Goal: Task Accomplishment & Management: Manage account settings

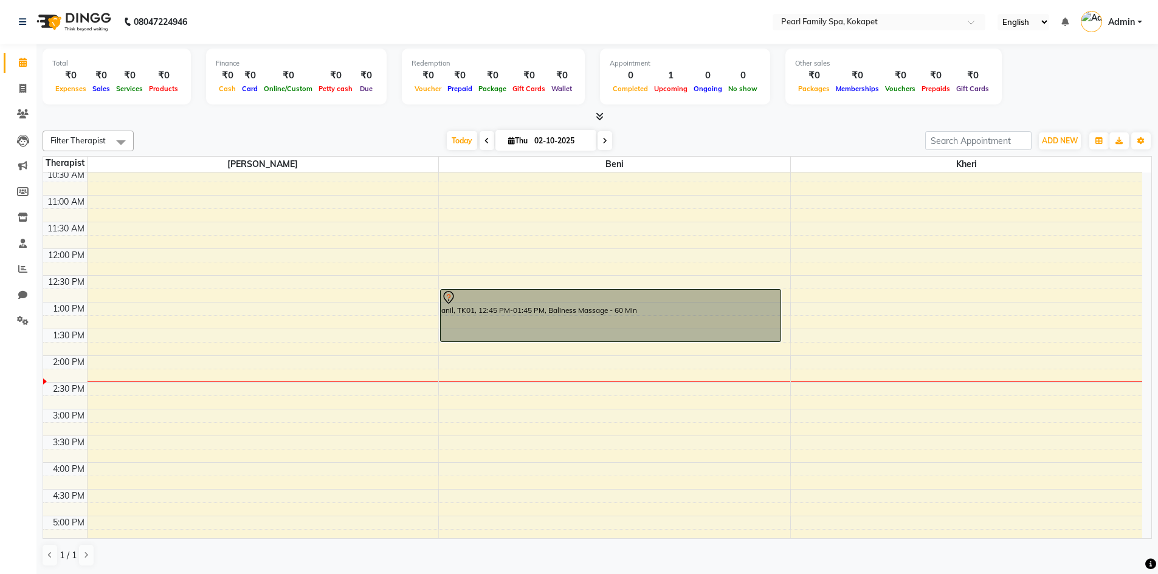
scroll to position [304, 0]
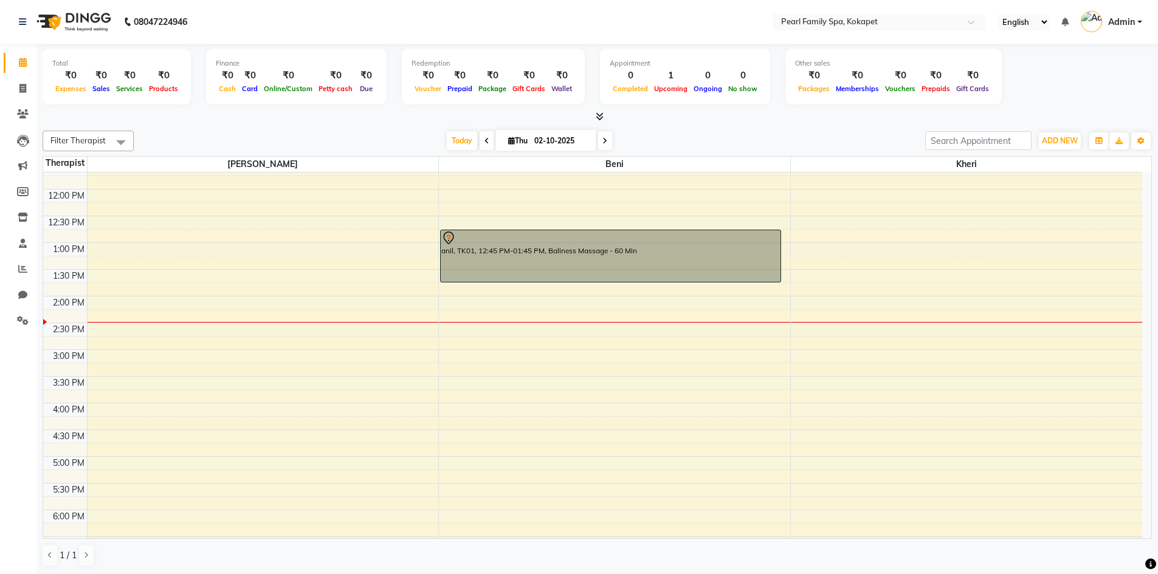
click at [461, 289] on div "6:00 AM 6:30 AM 7:00 AM 7:30 AM 8:00 AM 8:30 AM 9:00 AM 9:30 AM 10:00 AM 10:30 …" at bounding box center [592, 296] width 1099 height 855
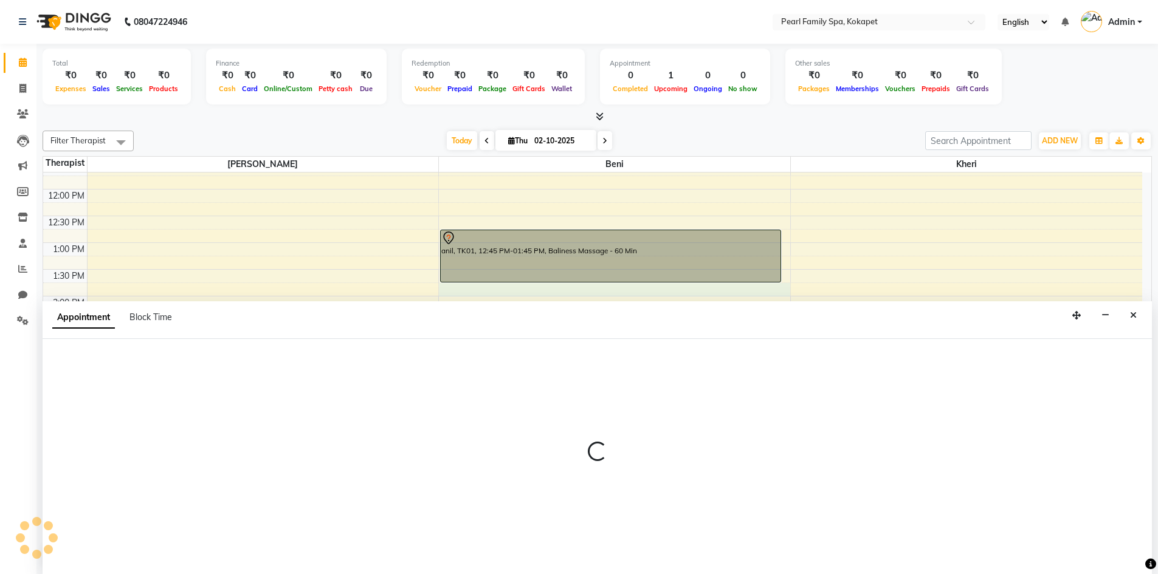
select select "87640"
select select "825"
select select "tentative"
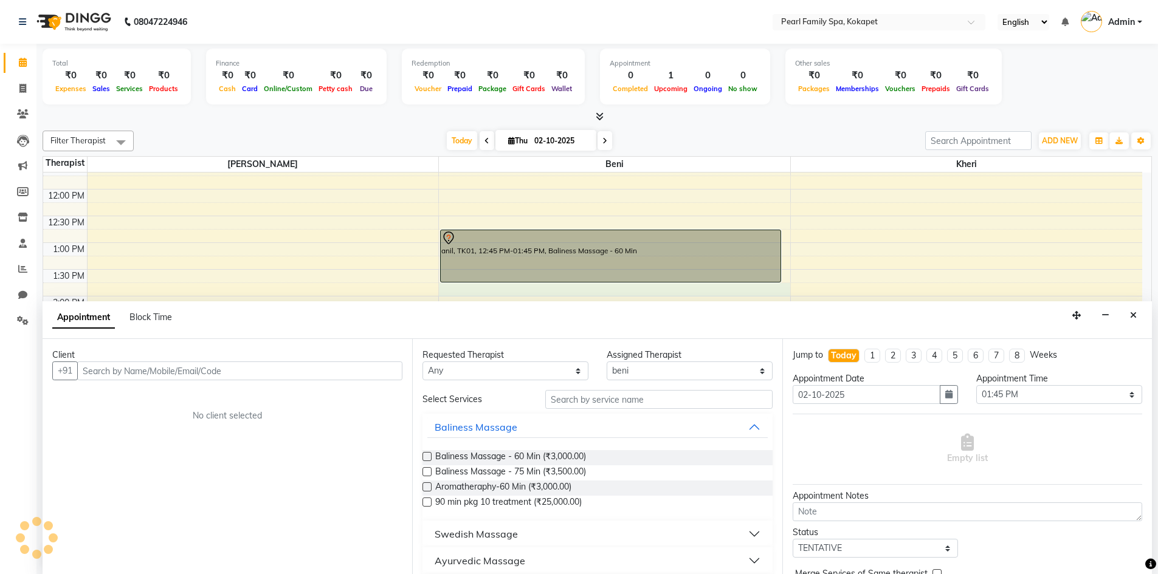
scroll to position [1, 0]
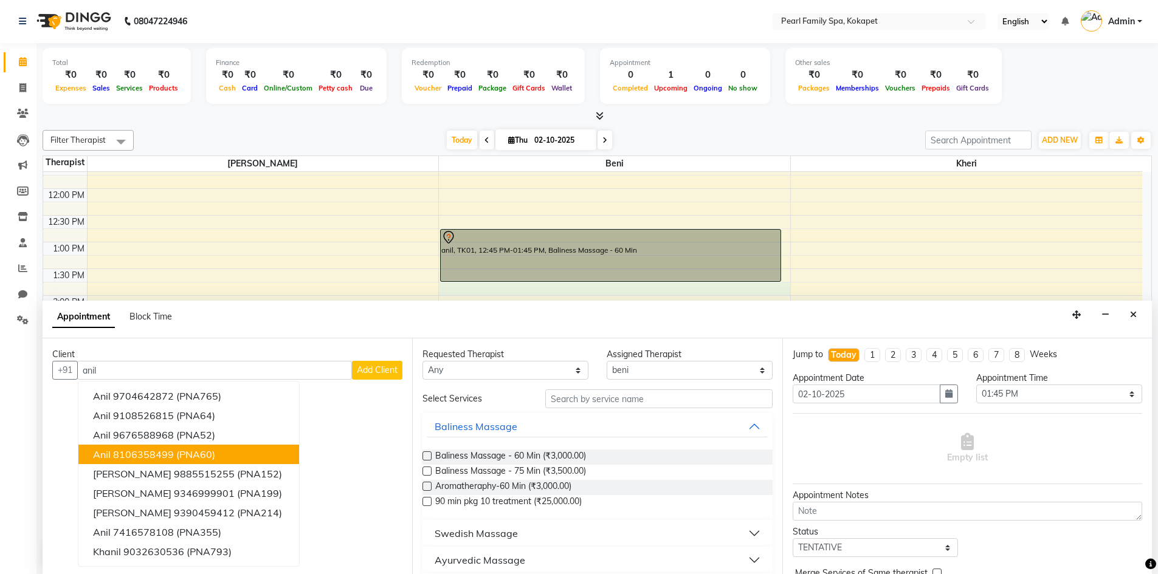
click at [160, 448] on button "anil 8106358499 (PNA60)" at bounding box center [188, 454] width 221 height 19
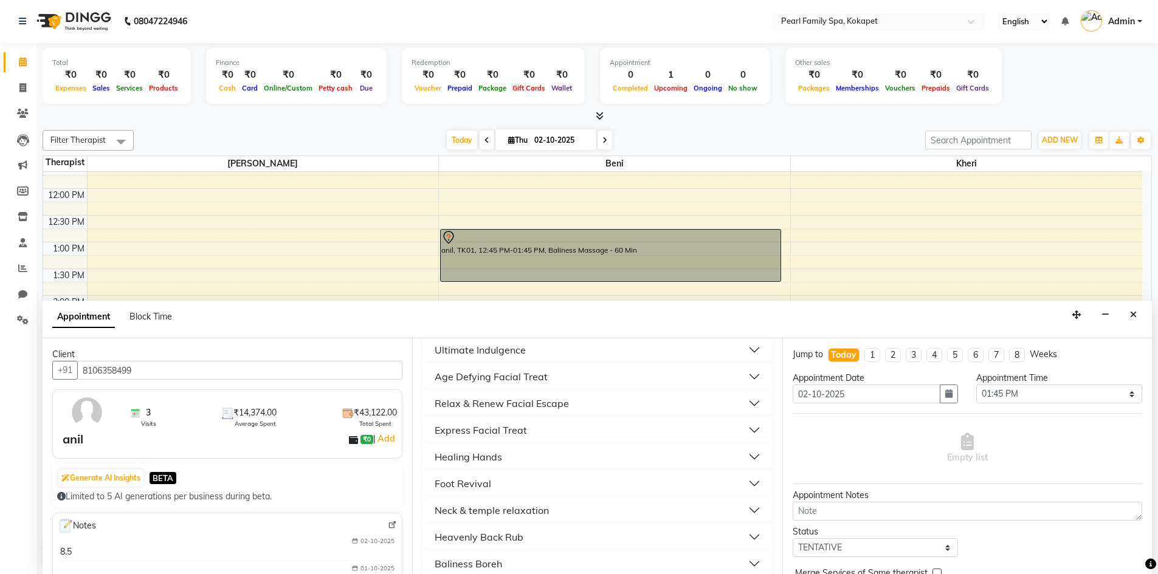
scroll to position [465, 0]
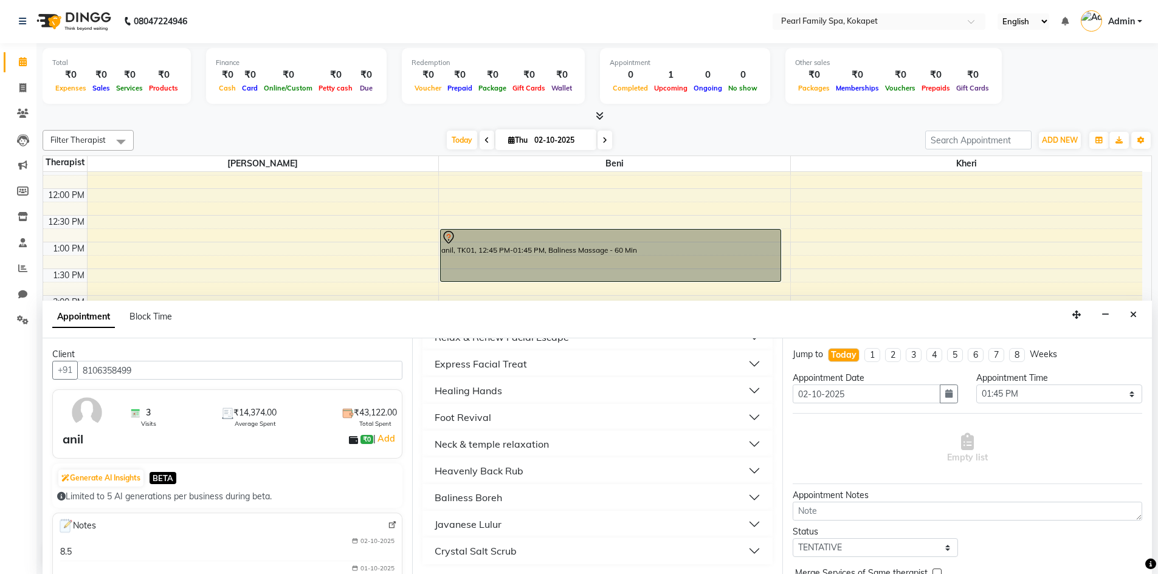
type input "8106358499"
click at [449, 393] on div "Healing Hands" at bounding box center [467, 390] width 67 height 15
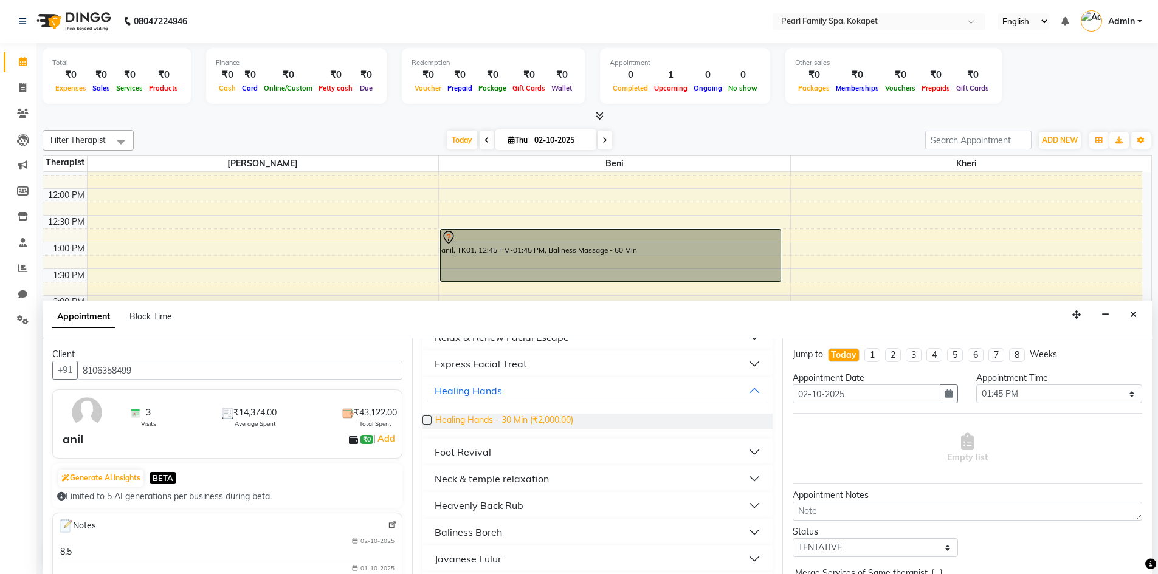
click at [440, 419] on span "Healing Hands - 30 Min (₹2,000.00)" at bounding box center [504, 421] width 138 height 15
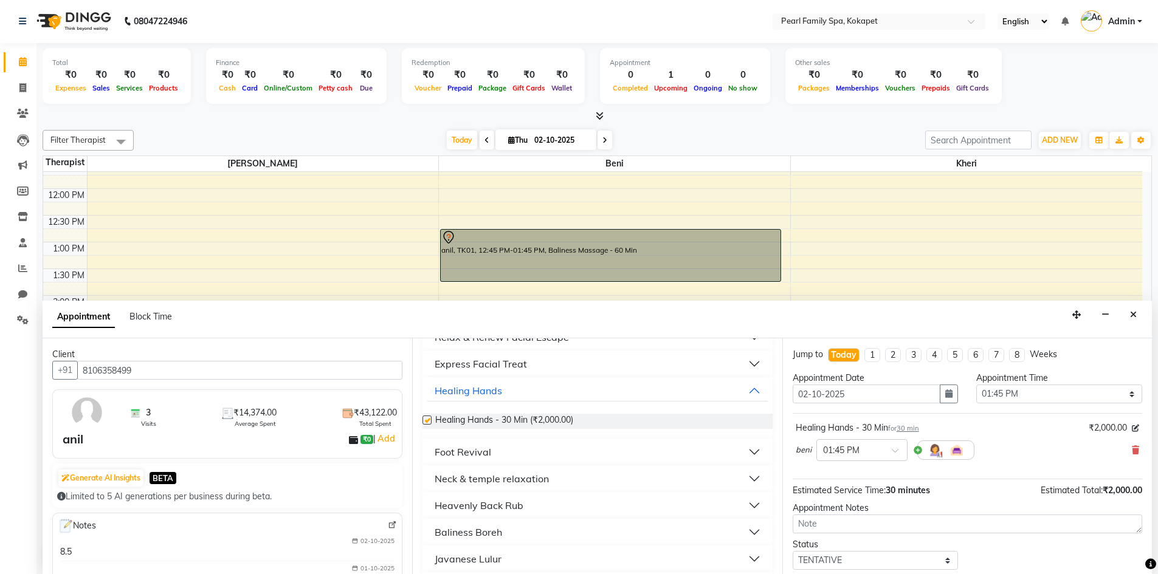
checkbox input "false"
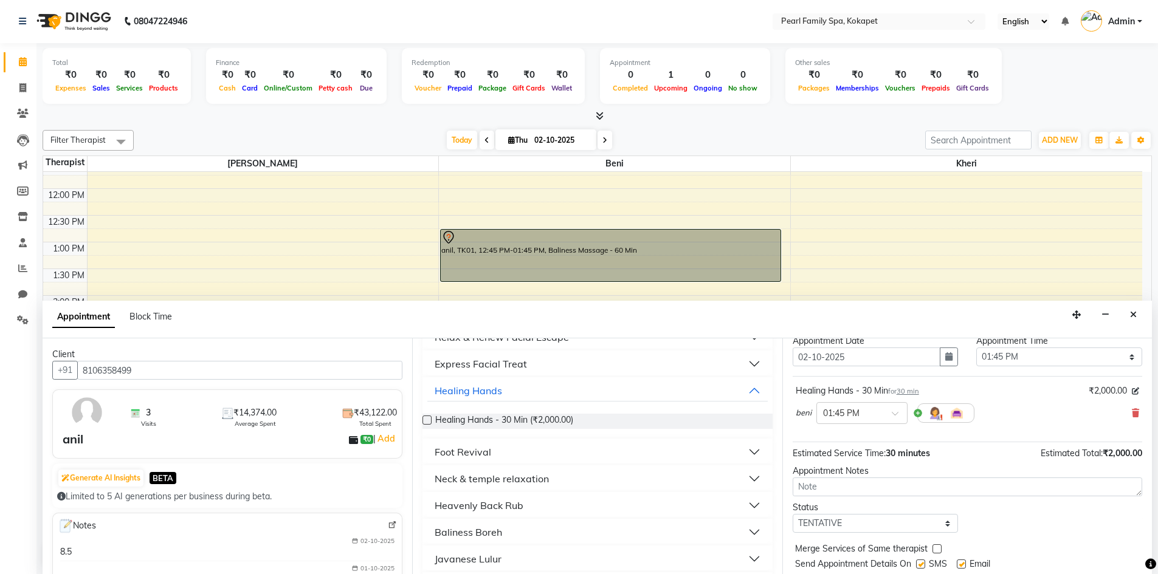
scroll to position [72, 0]
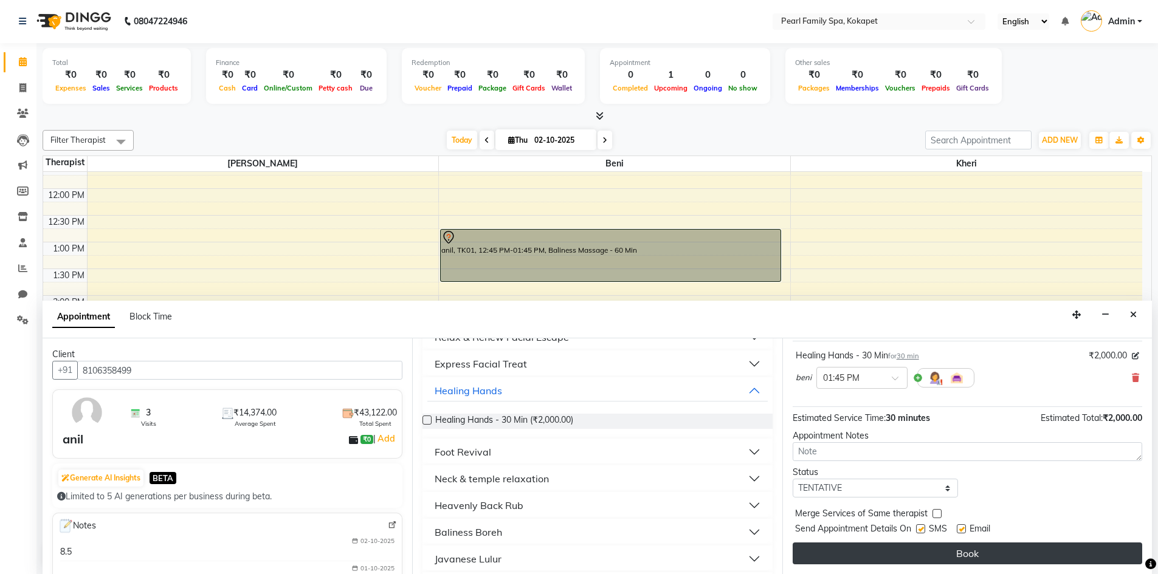
click at [924, 550] on button "Book" at bounding box center [966, 554] width 349 height 22
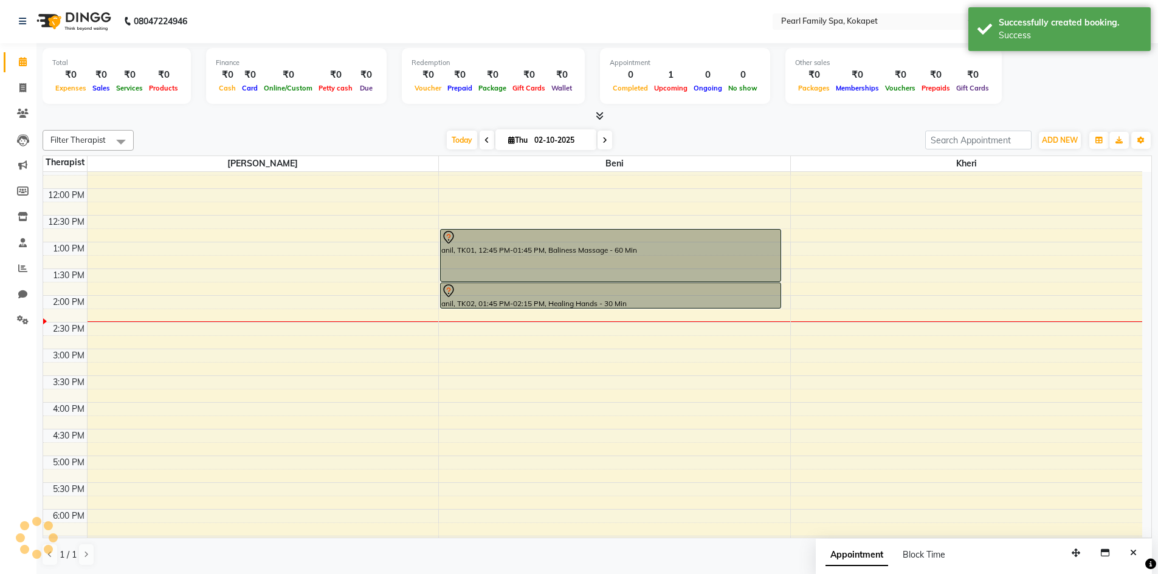
scroll to position [0, 0]
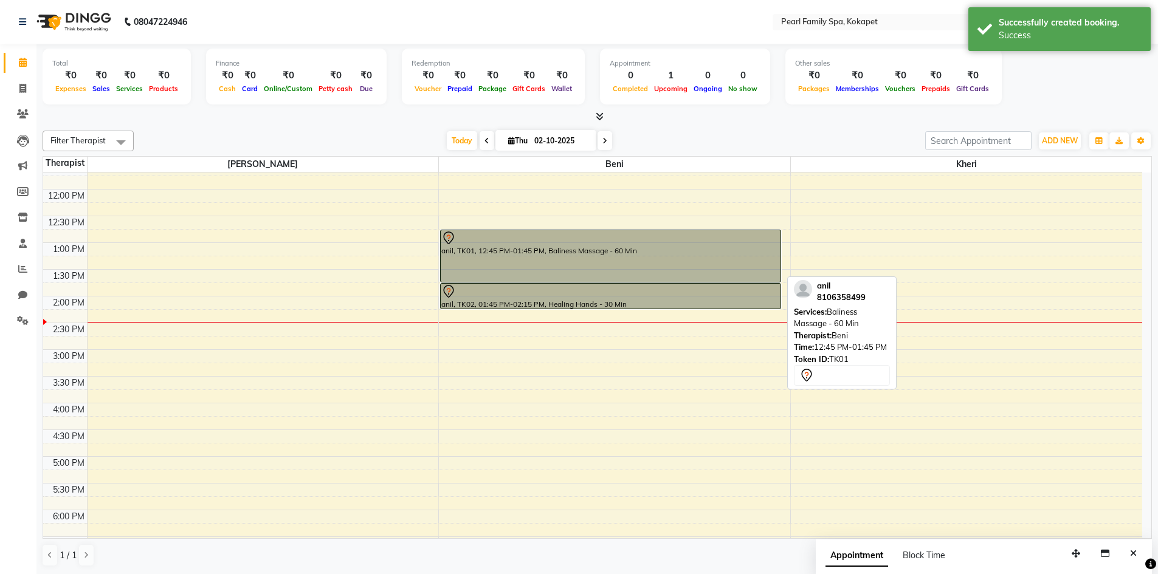
click at [646, 261] on div "anil, TK01, 12:45 PM-01:45 PM, Baliness Massage - 60 Min" at bounding box center [611, 256] width 340 height 52
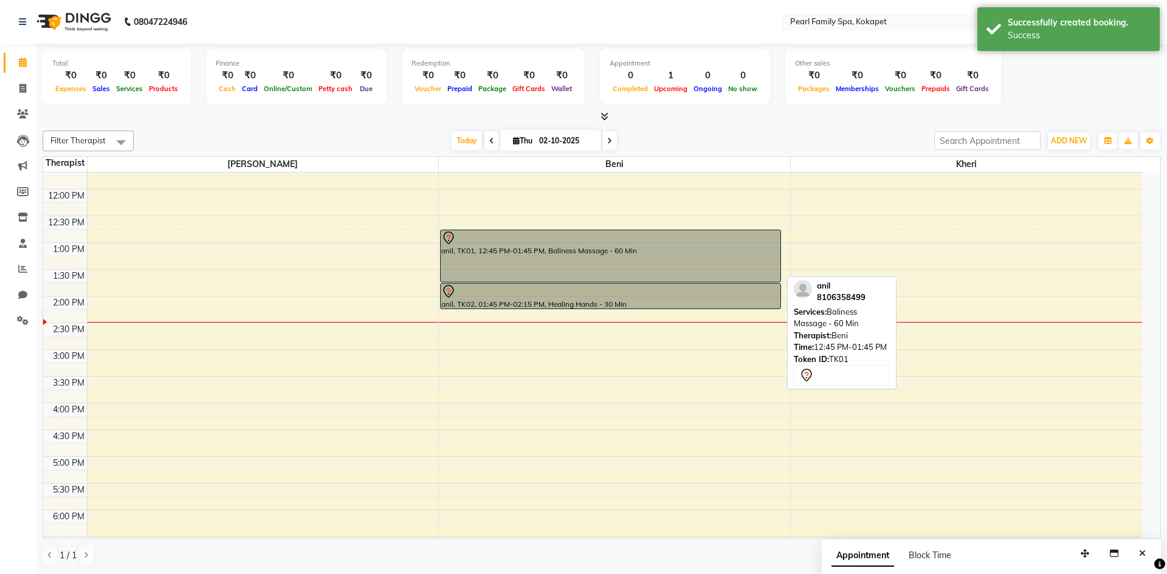
select select "7"
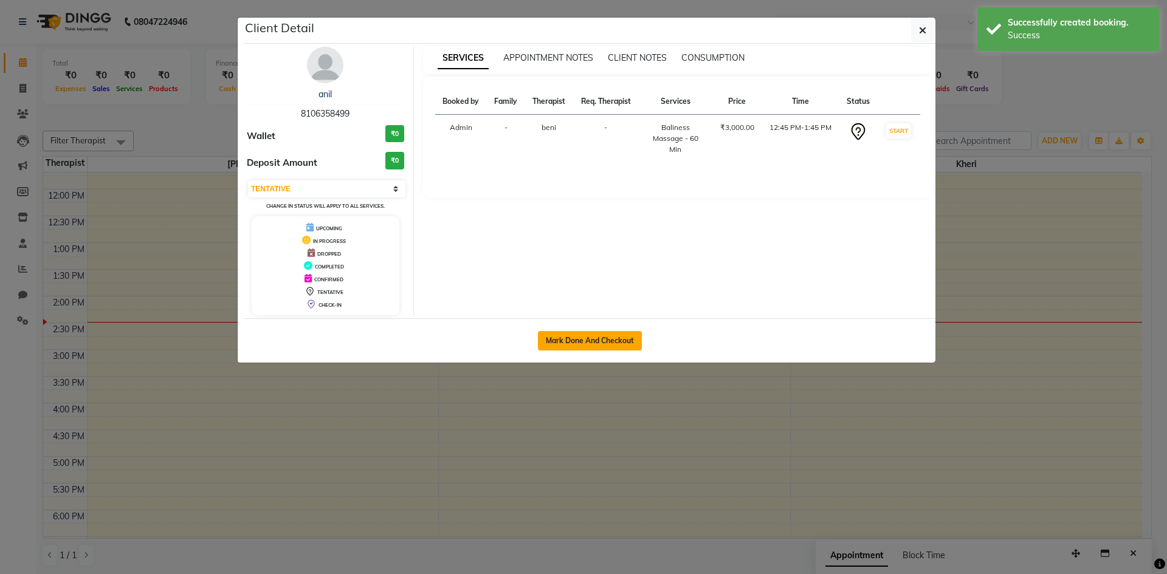
click at [564, 339] on button "Mark Done And Checkout" at bounding box center [590, 340] width 104 height 19
select select "6217"
select select "service"
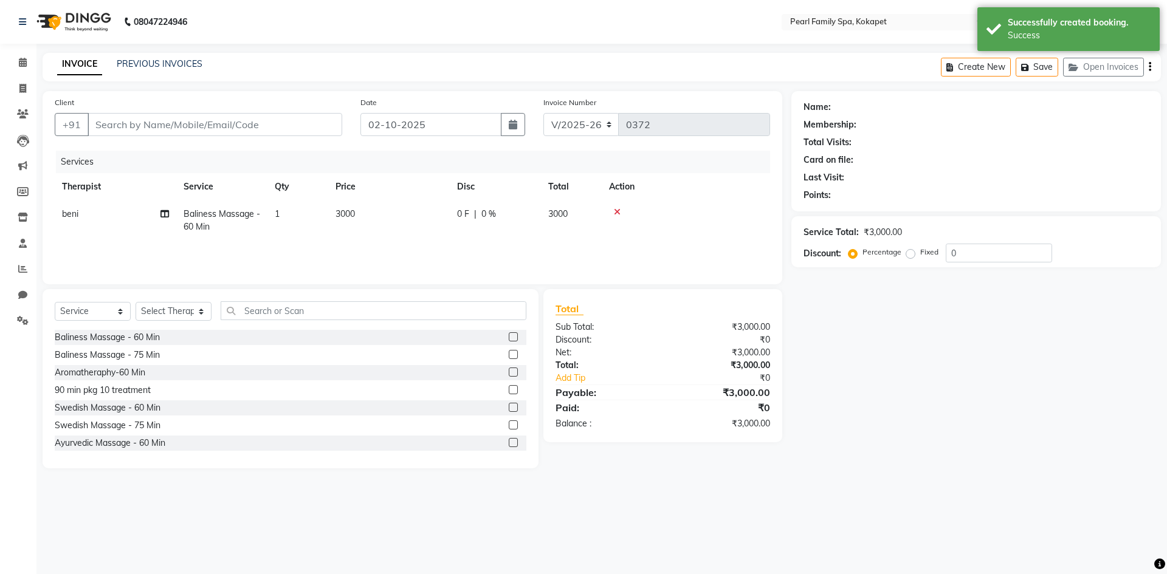
type input "8106358499"
select select "87640"
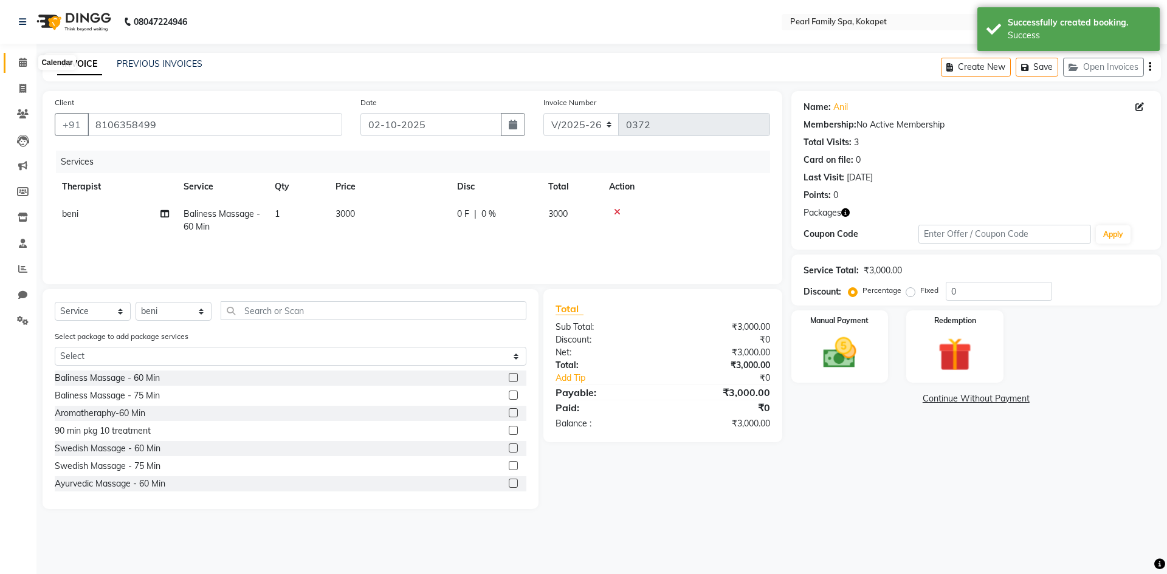
click at [31, 61] on span at bounding box center [22, 63] width 21 height 14
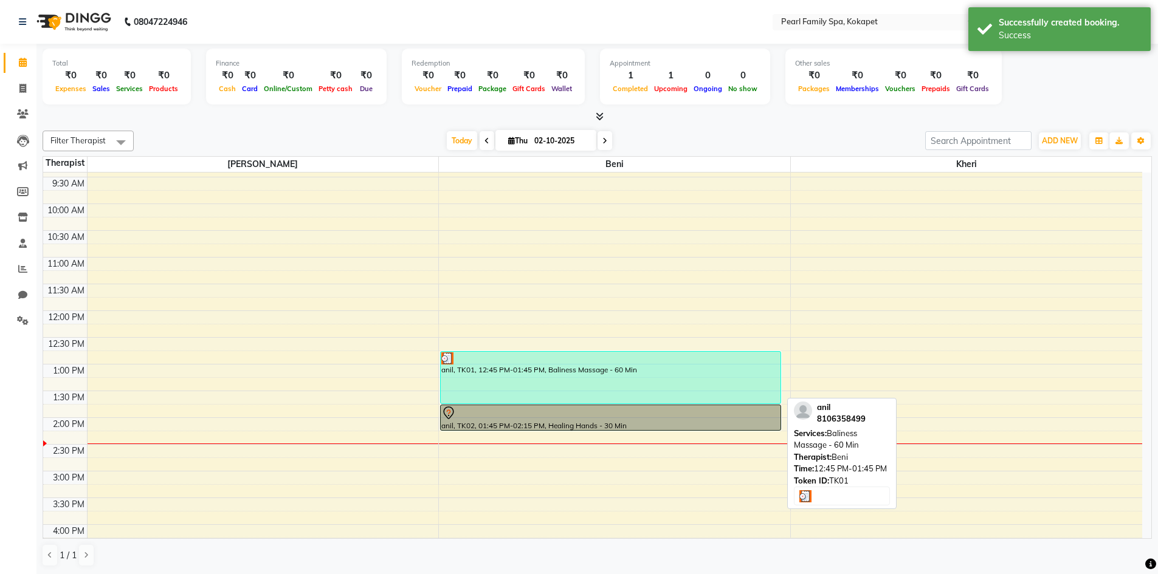
scroll to position [365, 0]
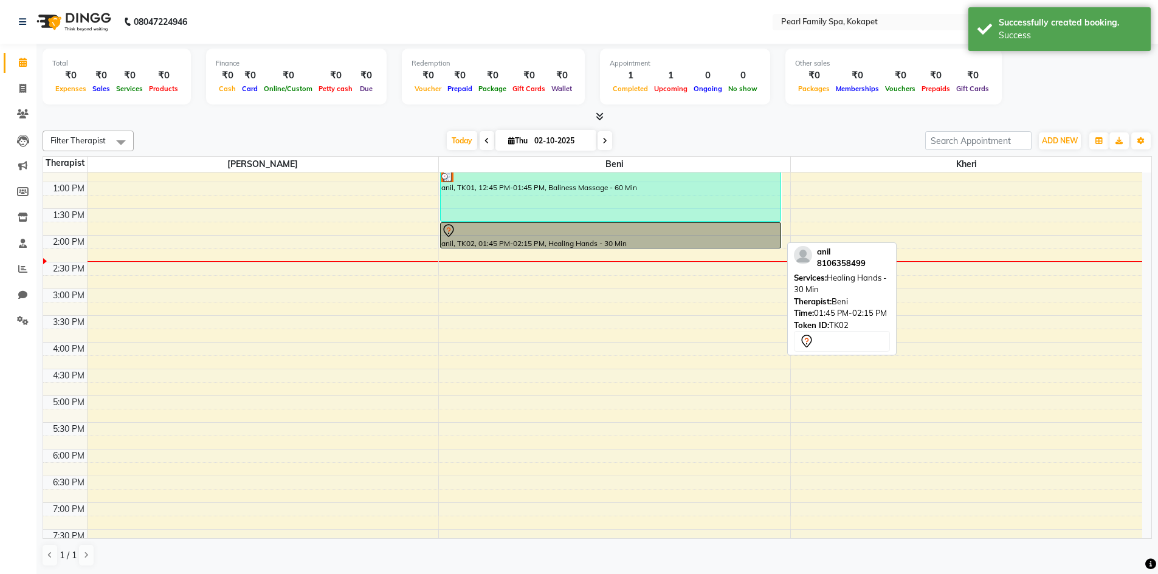
click at [504, 237] on div at bounding box center [610, 231] width 338 height 15
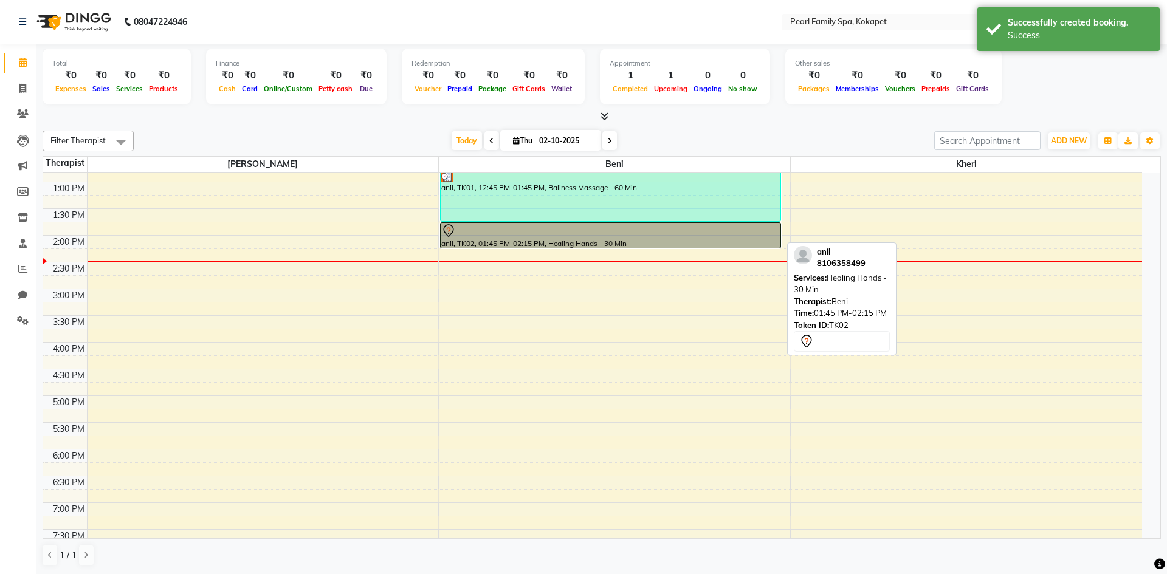
select select "7"
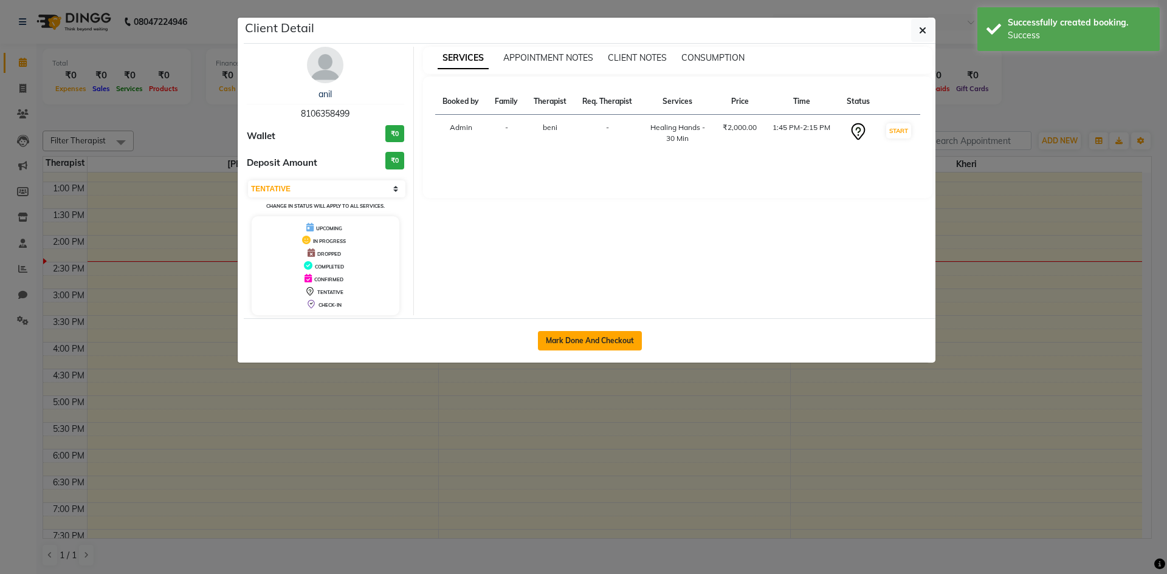
click at [557, 337] on button "Mark Done And Checkout" at bounding box center [590, 340] width 104 height 19
select select "service"
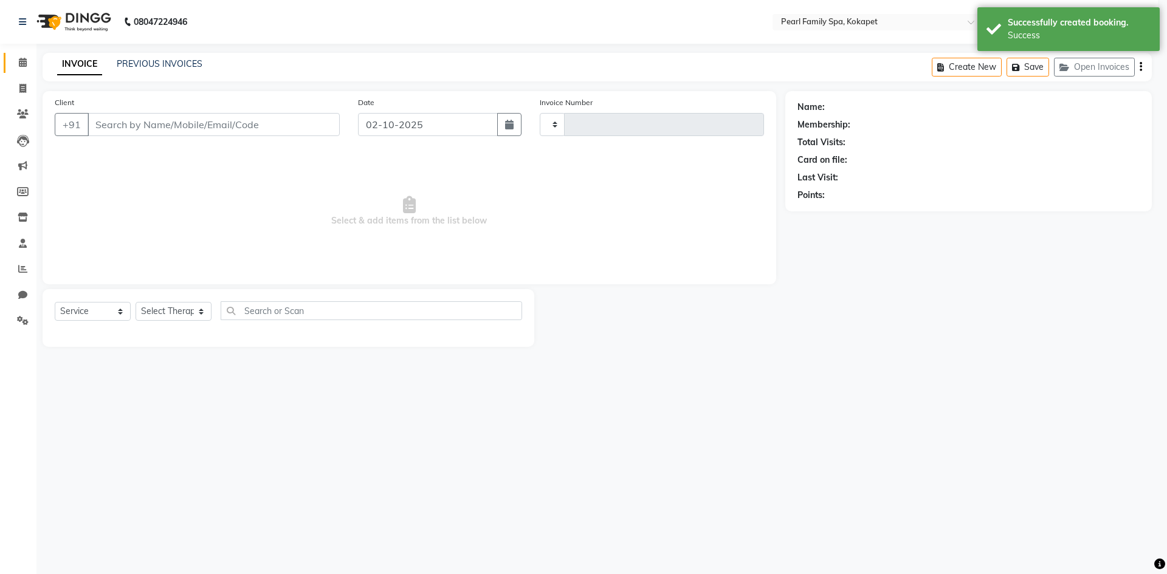
select select "3"
type input "0372"
type input "8106358499"
select select "6217"
select select "87640"
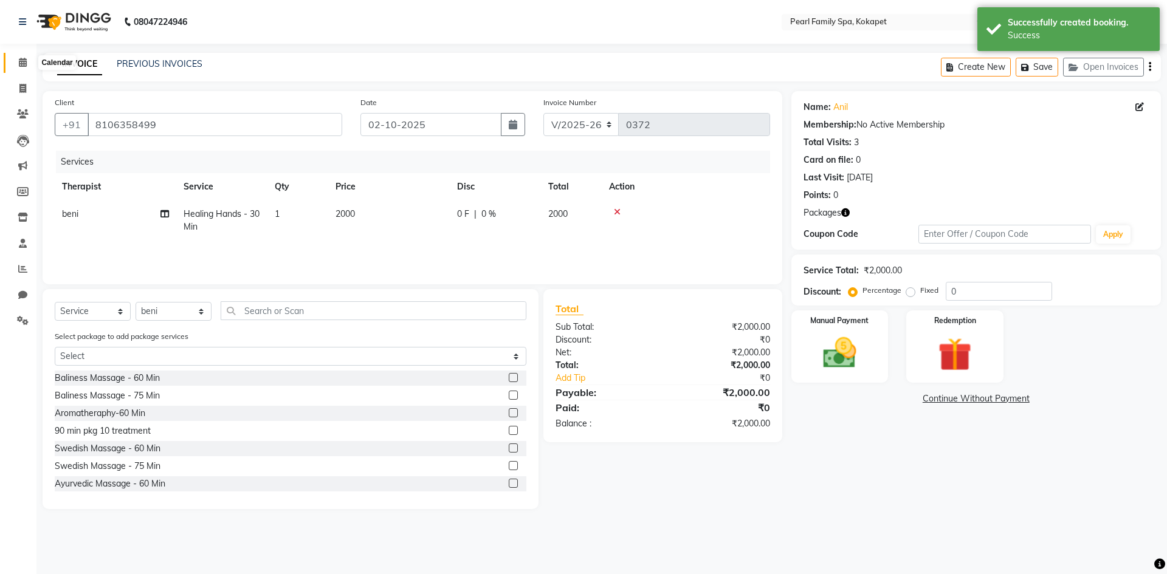
click at [30, 63] on span at bounding box center [22, 63] width 21 height 14
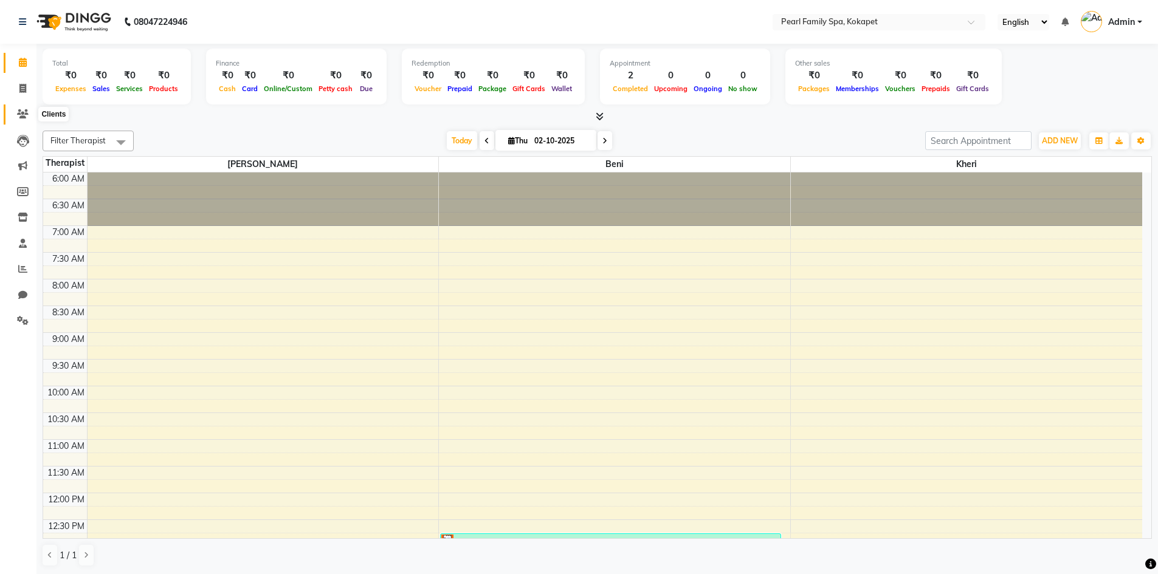
click at [19, 118] on icon at bounding box center [23, 113] width 12 height 9
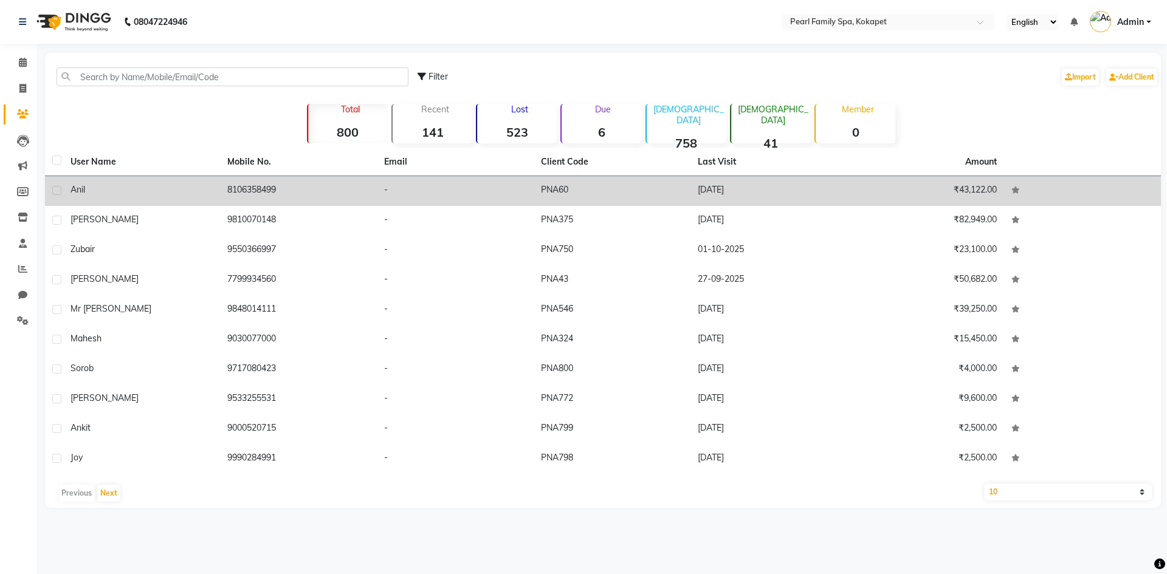
click at [177, 194] on div "anil" at bounding box center [141, 190] width 142 height 13
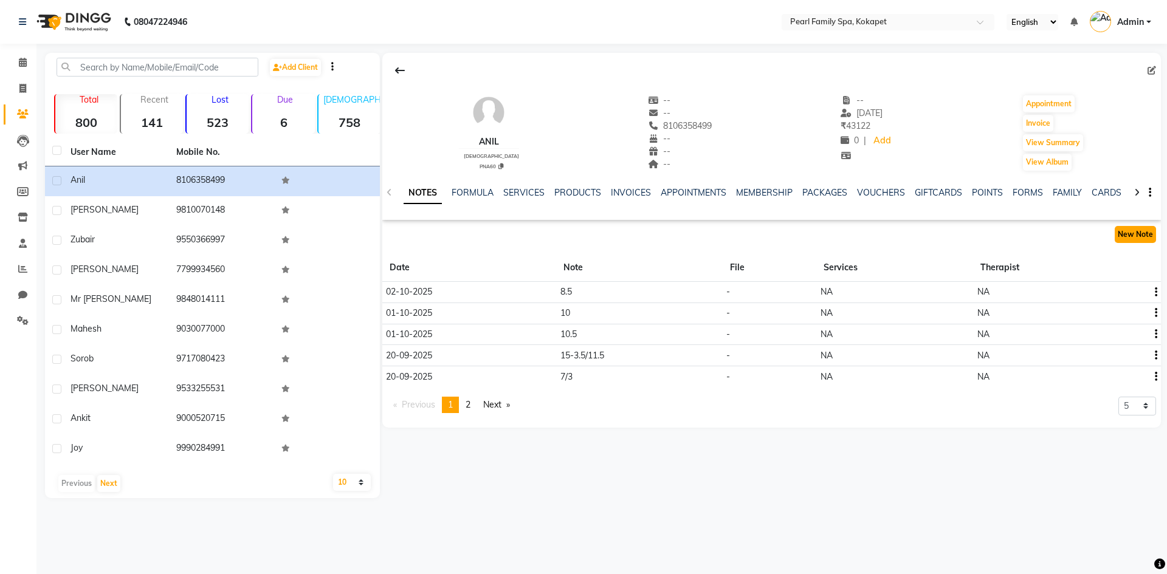
click at [1145, 227] on button "New Note" at bounding box center [1134, 234] width 41 height 17
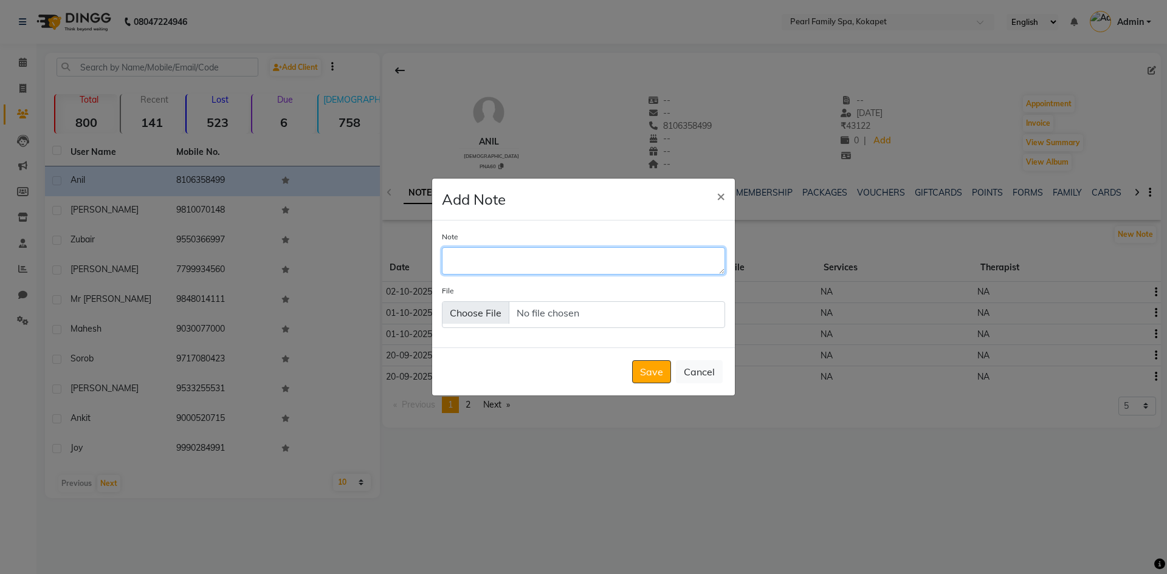
click at [651, 262] on textarea "Note" at bounding box center [583, 260] width 283 height 27
type textarea "8"
click at [653, 366] on button "Save" at bounding box center [651, 371] width 39 height 23
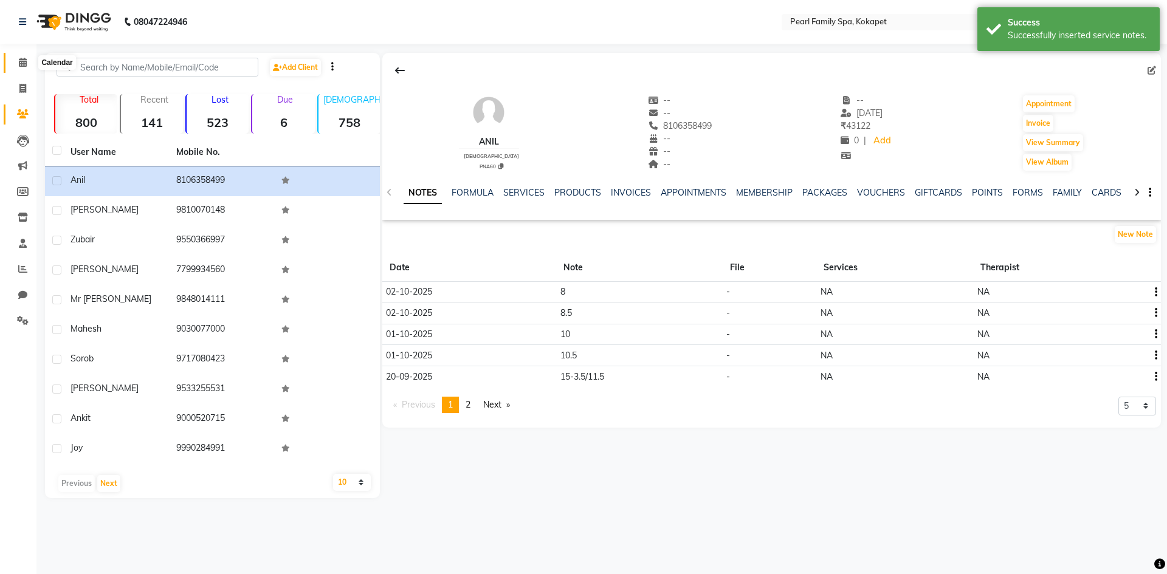
click at [18, 64] on span at bounding box center [22, 63] width 21 height 14
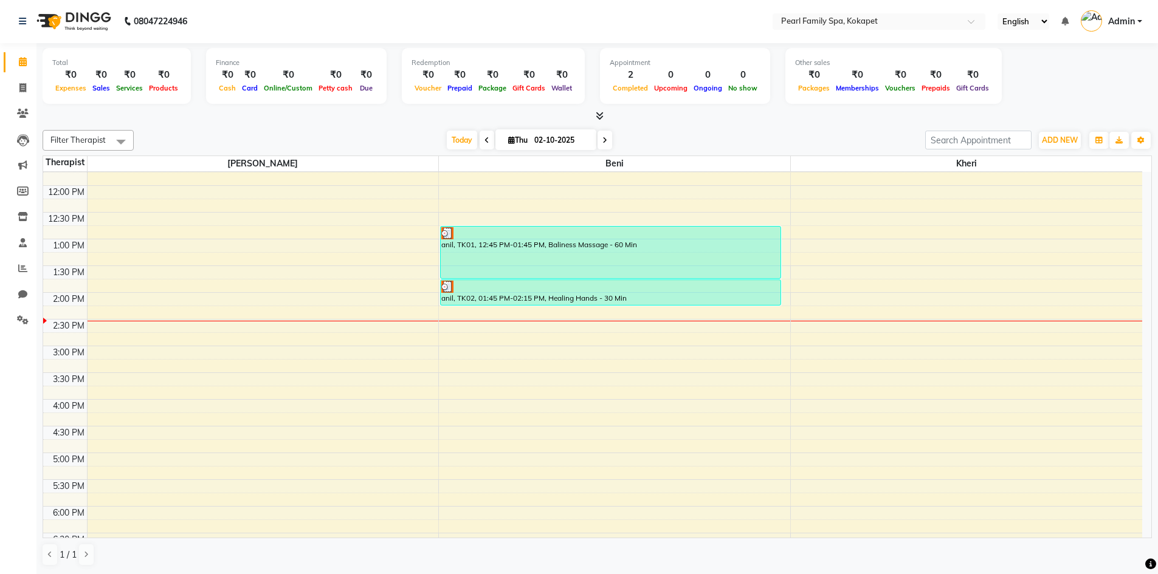
scroll to position [368, 0]
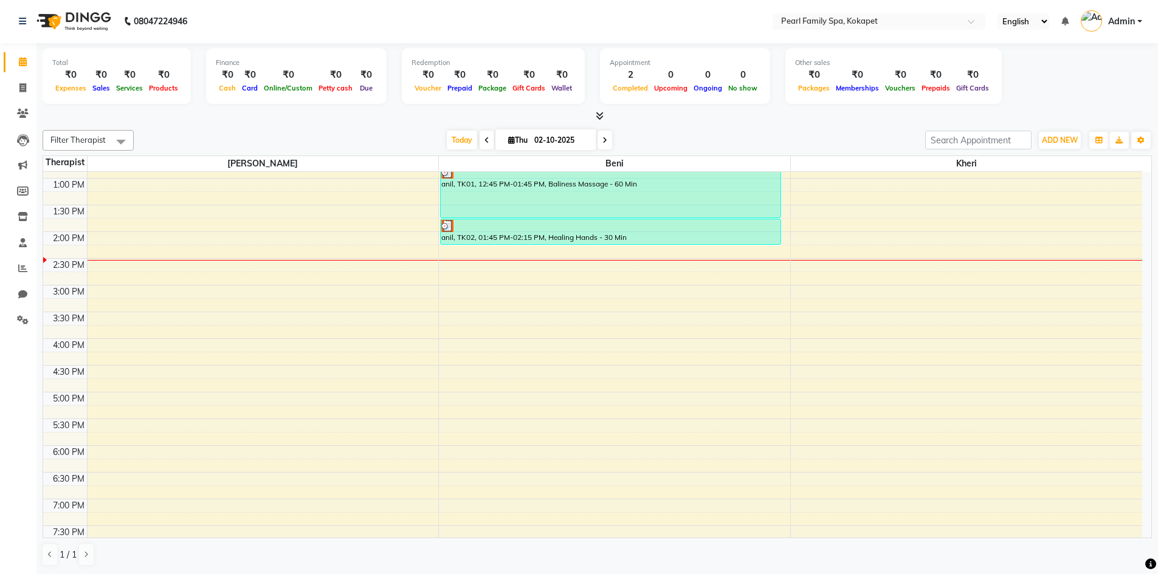
click at [809, 341] on div "6:00 AM 6:30 AM 7:00 AM 7:30 AM 8:00 AM 8:30 AM 9:00 AM 9:30 AM 10:00 AM 10:30 …" at bounding box center [592, 231] width 1099 height 855
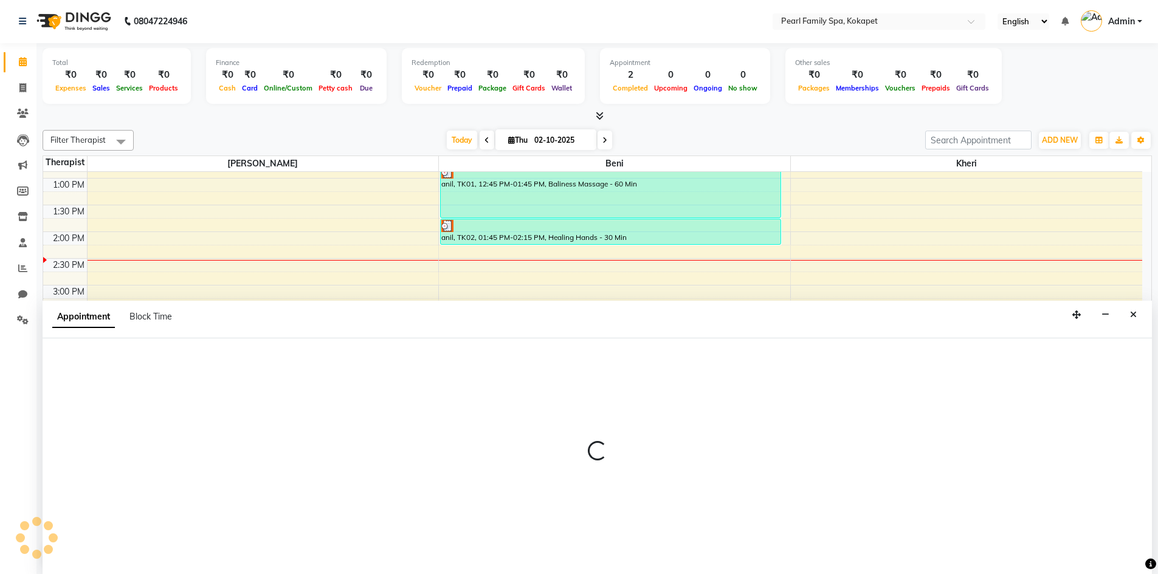
select select "89285"
select select "960"
select select "tentative"
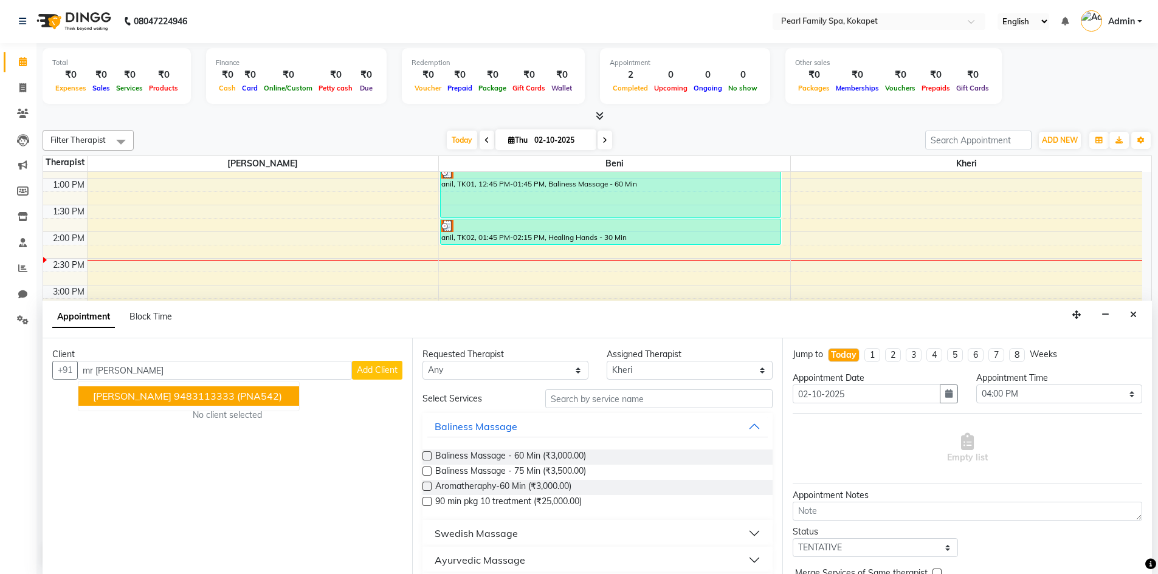
click at [174, 398] on ngb-highlight "9483113333" at bounding box center [204, 396] width 61 height 12
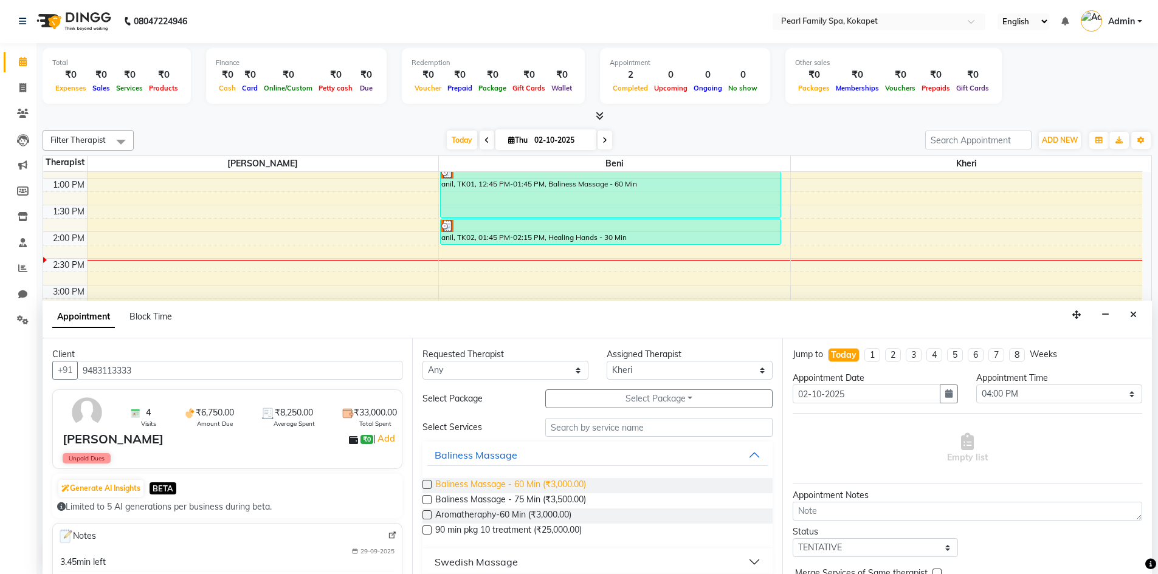
type input "9483113333"
click at [484, 481] on span "Baliness Massage - 60 Min (₹3,000.00)" at bounding box center [510, 485] width 151 height 15
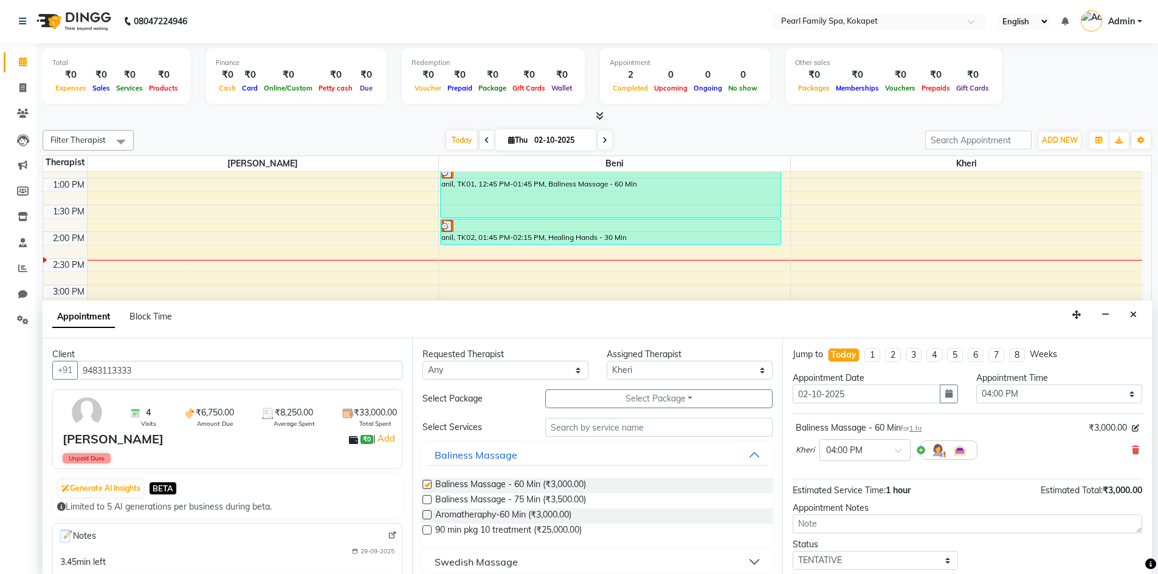
checkbox input "false"
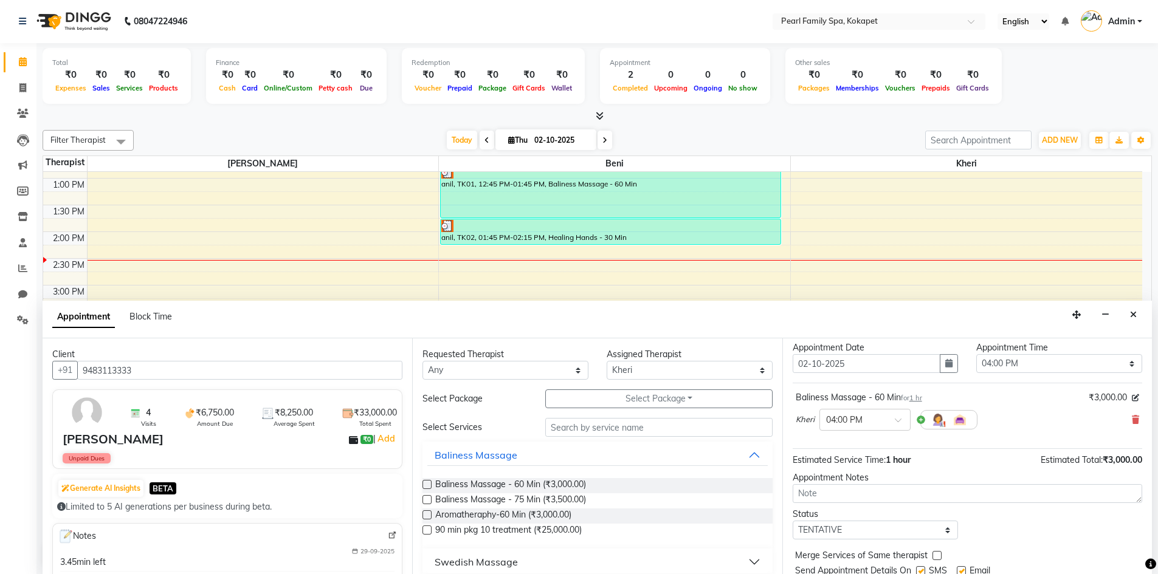
scroll to position [72, 0]
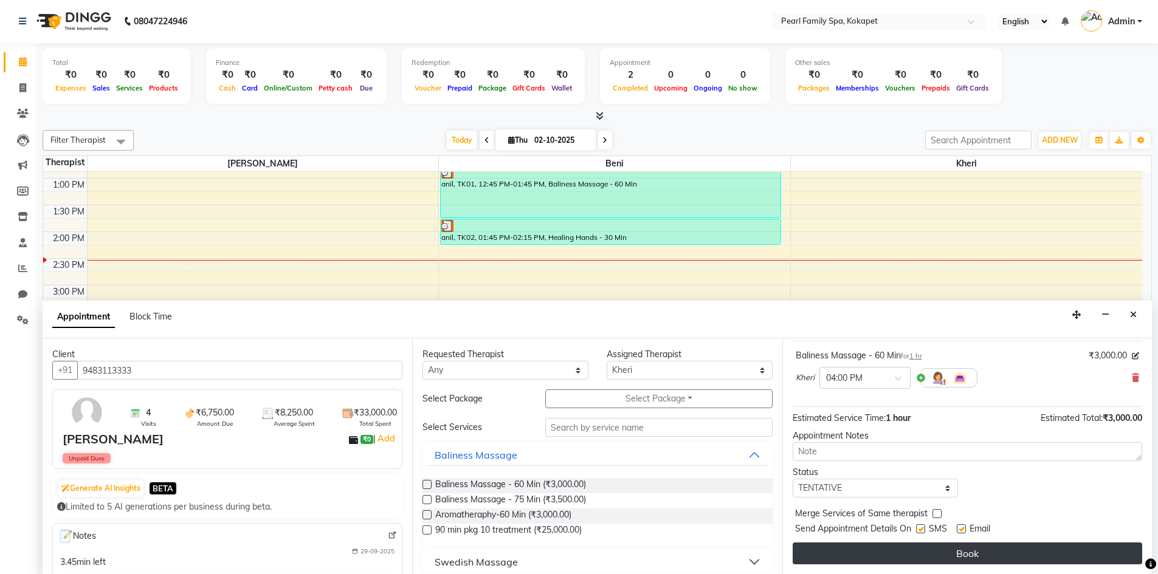
click at [935, 557] on button "Book" at bounding box center [966, 554] width 349 height 22
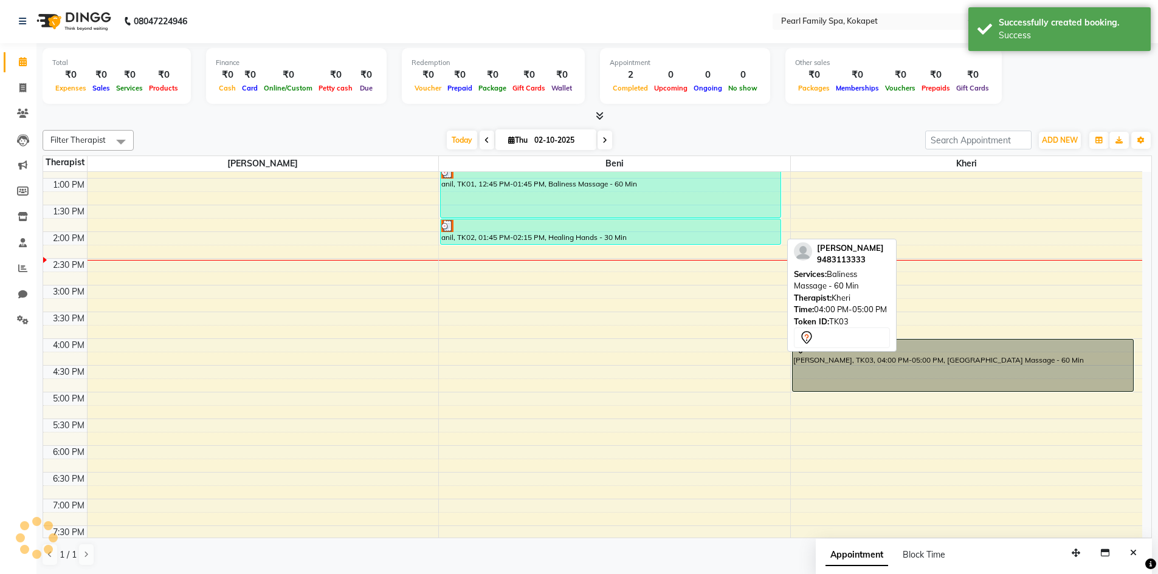
scroll to position [0, 0]
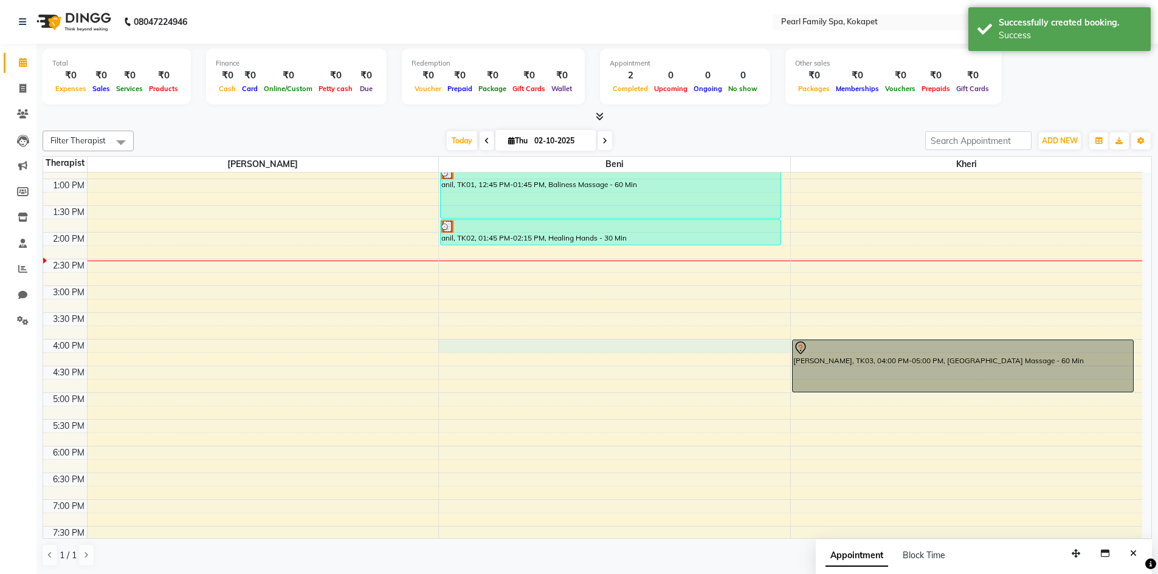
click at [441, 346] on div "6:00 AM 6:30 AM 7:00 AM 7:30 AM 8:00 AM 8:30 AM 9:00 AM 9:30 AM 10:00 AM 10:30 …" at bounding box center [592, 232] width 1099 height 855
select select "87640"
select select "960"
select select "tentative"
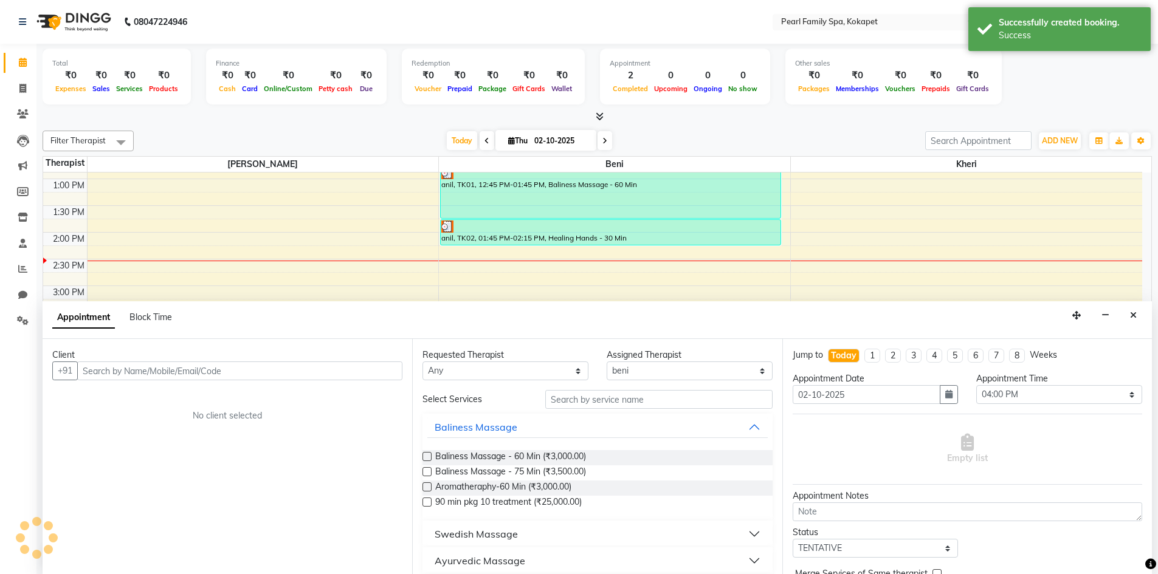
scroll to position [1, 0]
type input "srin"
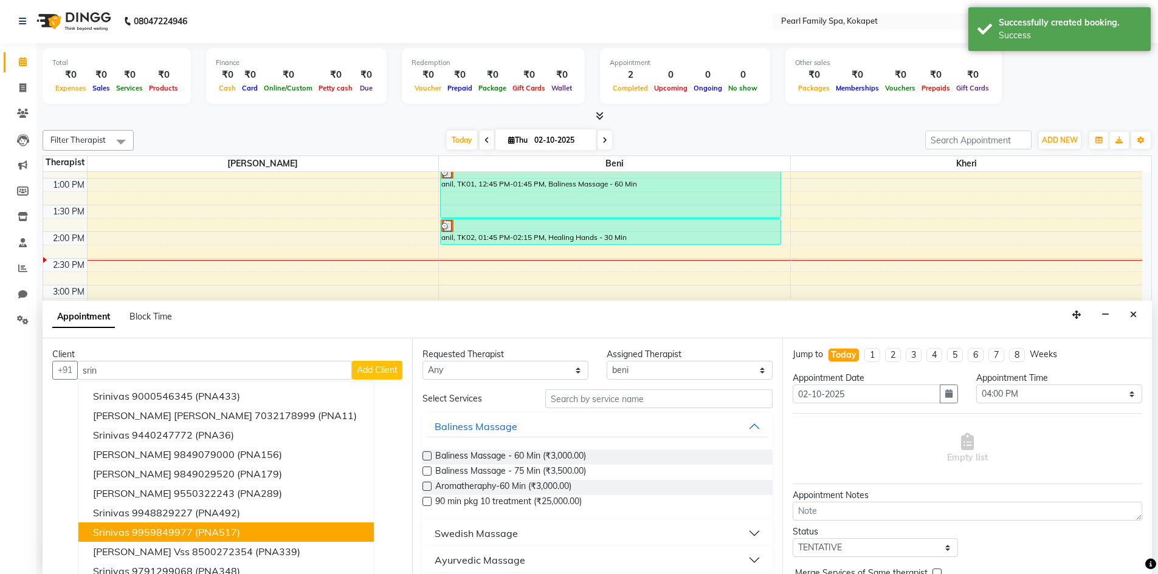
scroll to position [12, 0]
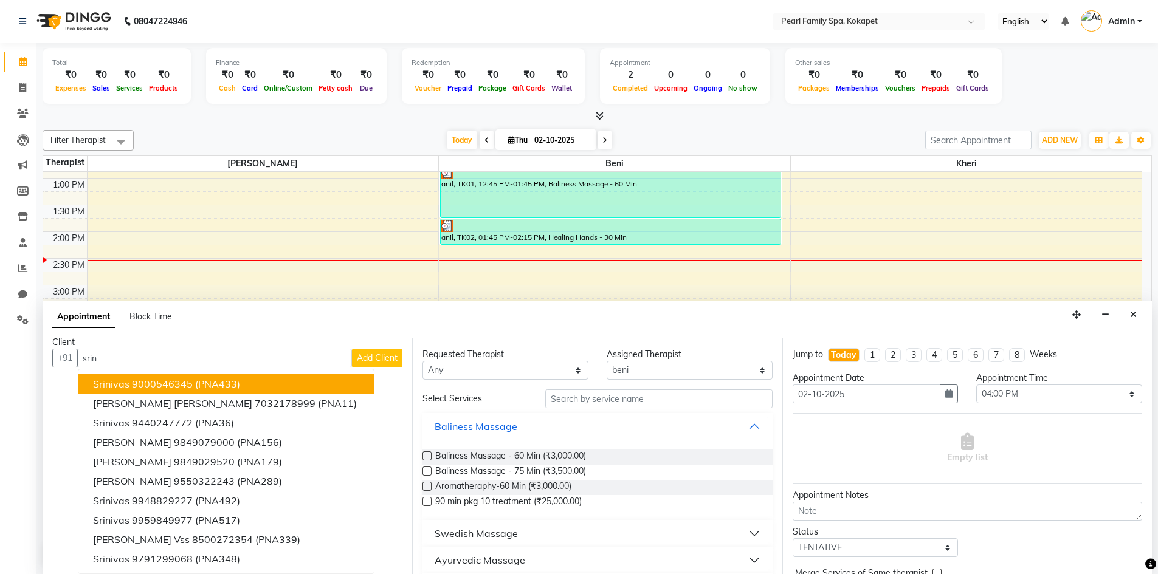
drag, startPoint x: 185, startPoint y: 360, endPoint x: 2, endPoint y: 377, distance: 183.6
click at [2, 377] on app-home "08047224946 Select Location × Pearl Family Spa, Kokapet English ENGLISH Español…" at bounding box center [579, 286] width 1158 height 575
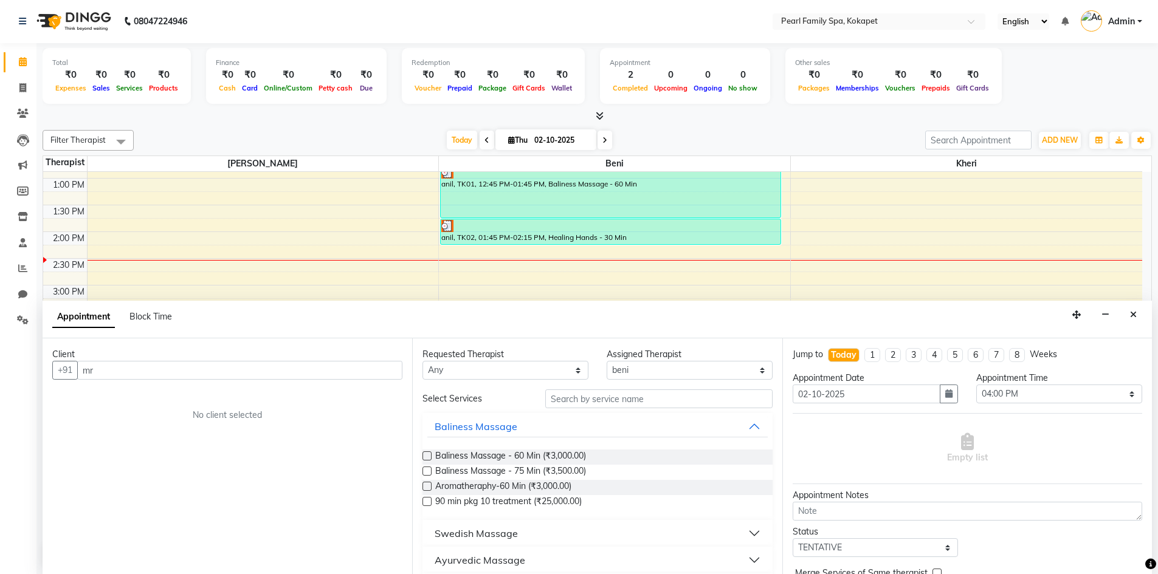
type input "m"
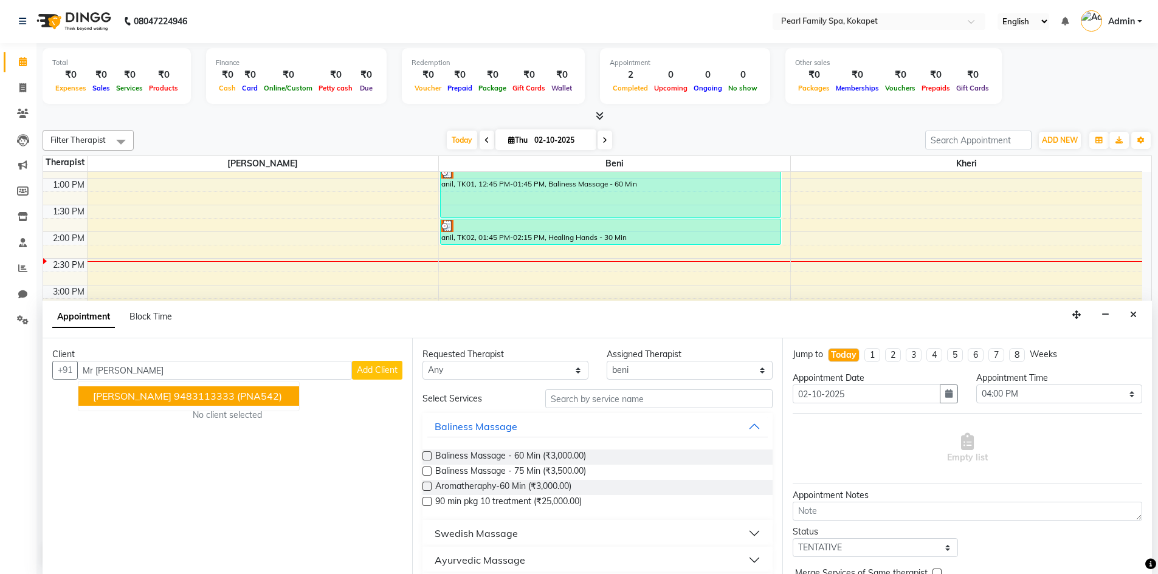
click at [88, 394] on button "[PERSON_NAME] 9483113333 (PNA542)" at bounding box center [188, 395] width 221 height 19
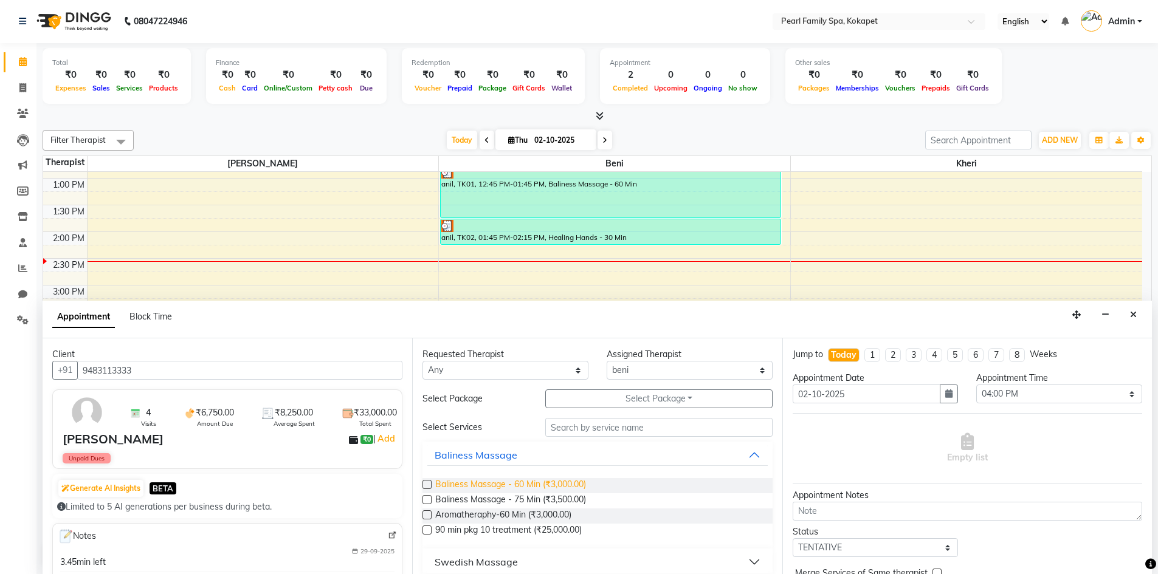
type input "9483113333"
click at [540, 480] on span "Baliness Massage - 60 Min (₹3,000.00)" at bounding box center [510, 485] width 151 height 15
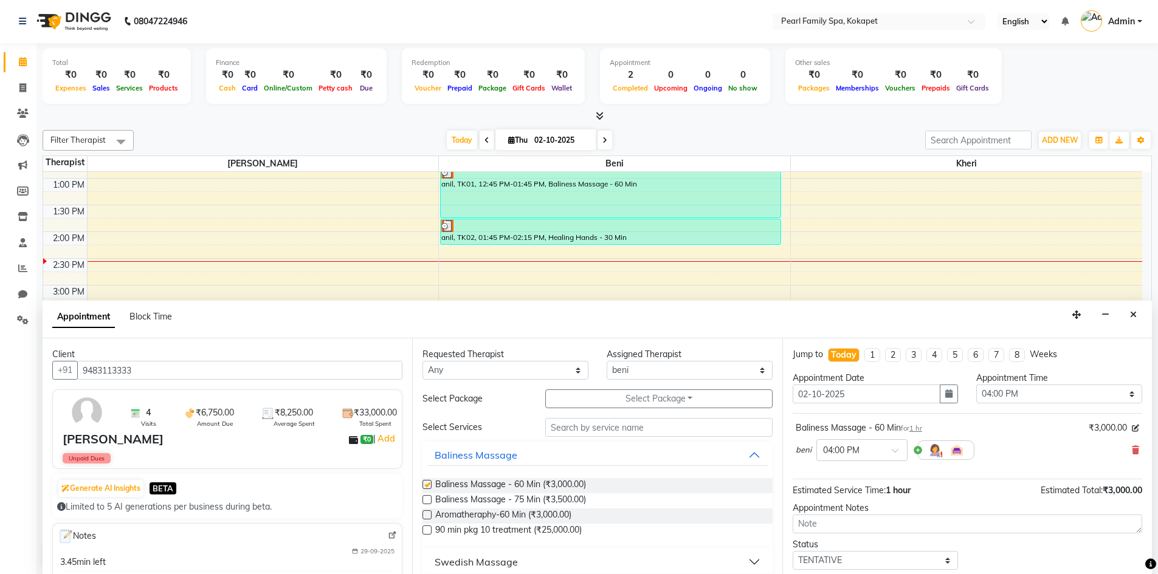
checkbox input "false"
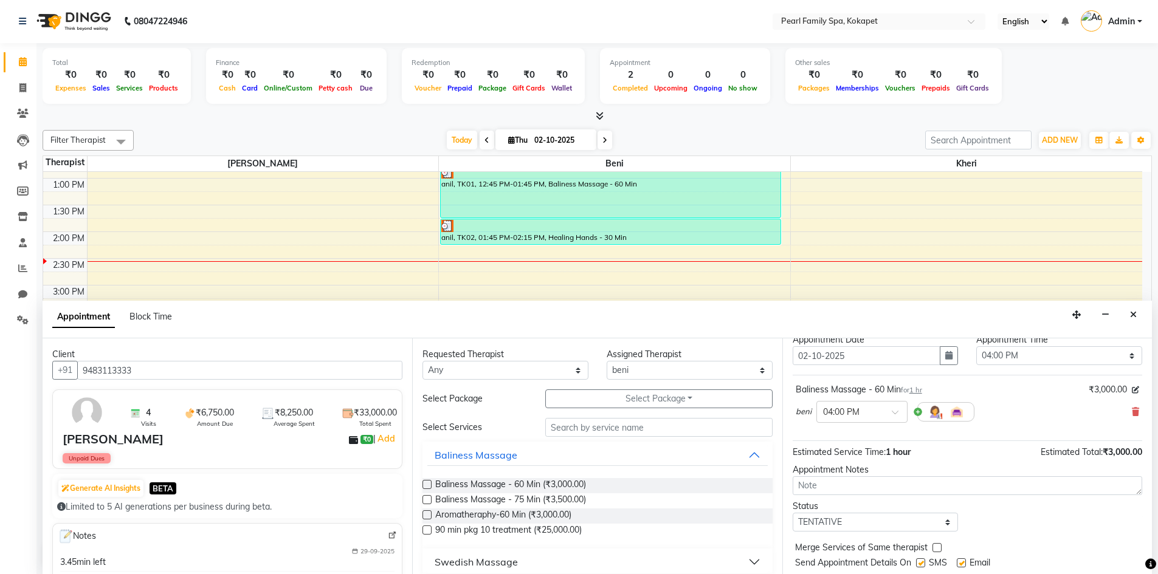
scroll to position [72, 0]
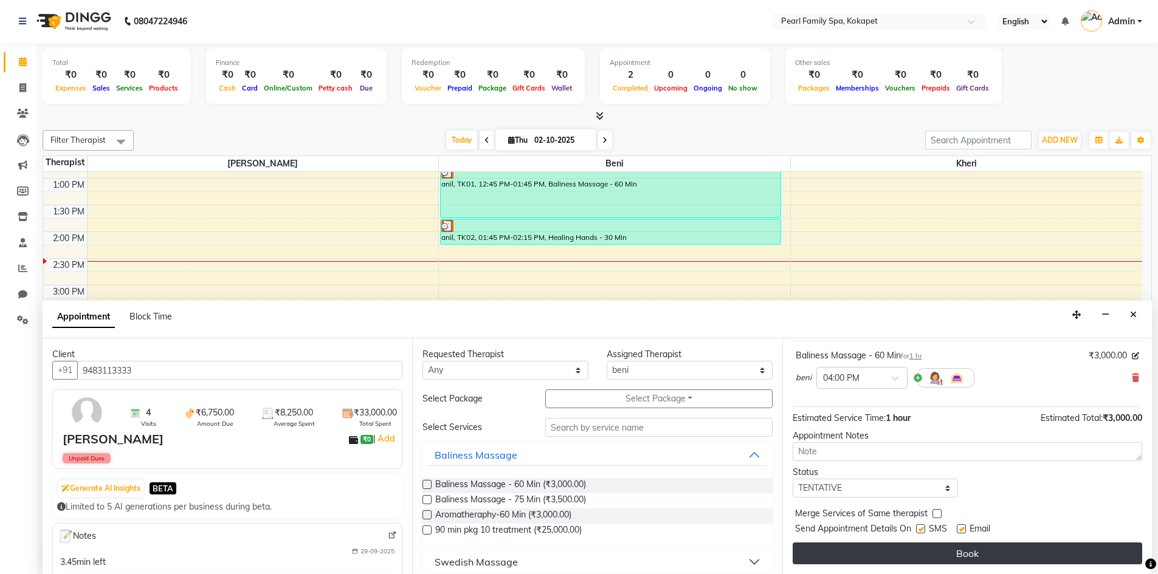
drag, startPoint x: 849, startPoint y: 553, endPoint x: 830, endPoint y: 504, distance: 52.4
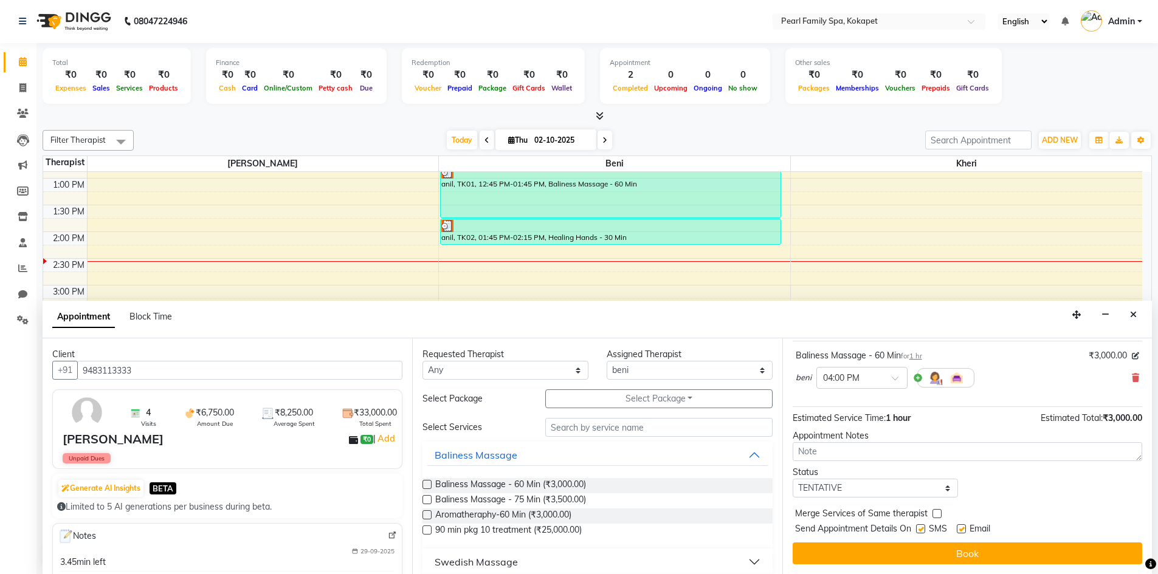
click at [849, 553] on button "Book" at bounding box center [966, 554] width 349 height 22
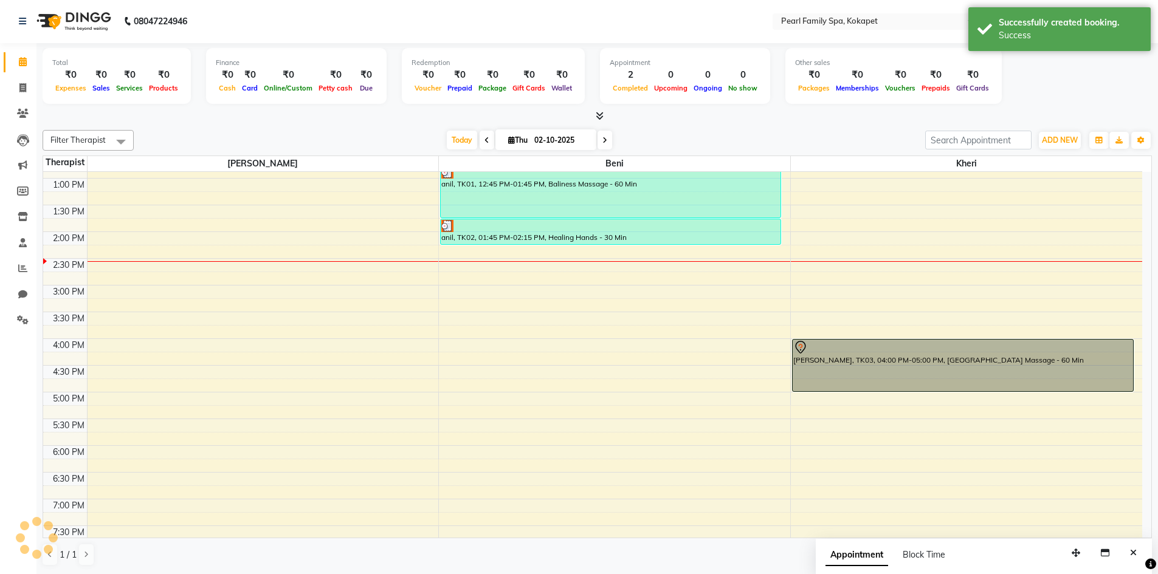
scroll to position [0, 0]
